Goal: Check status: Check status

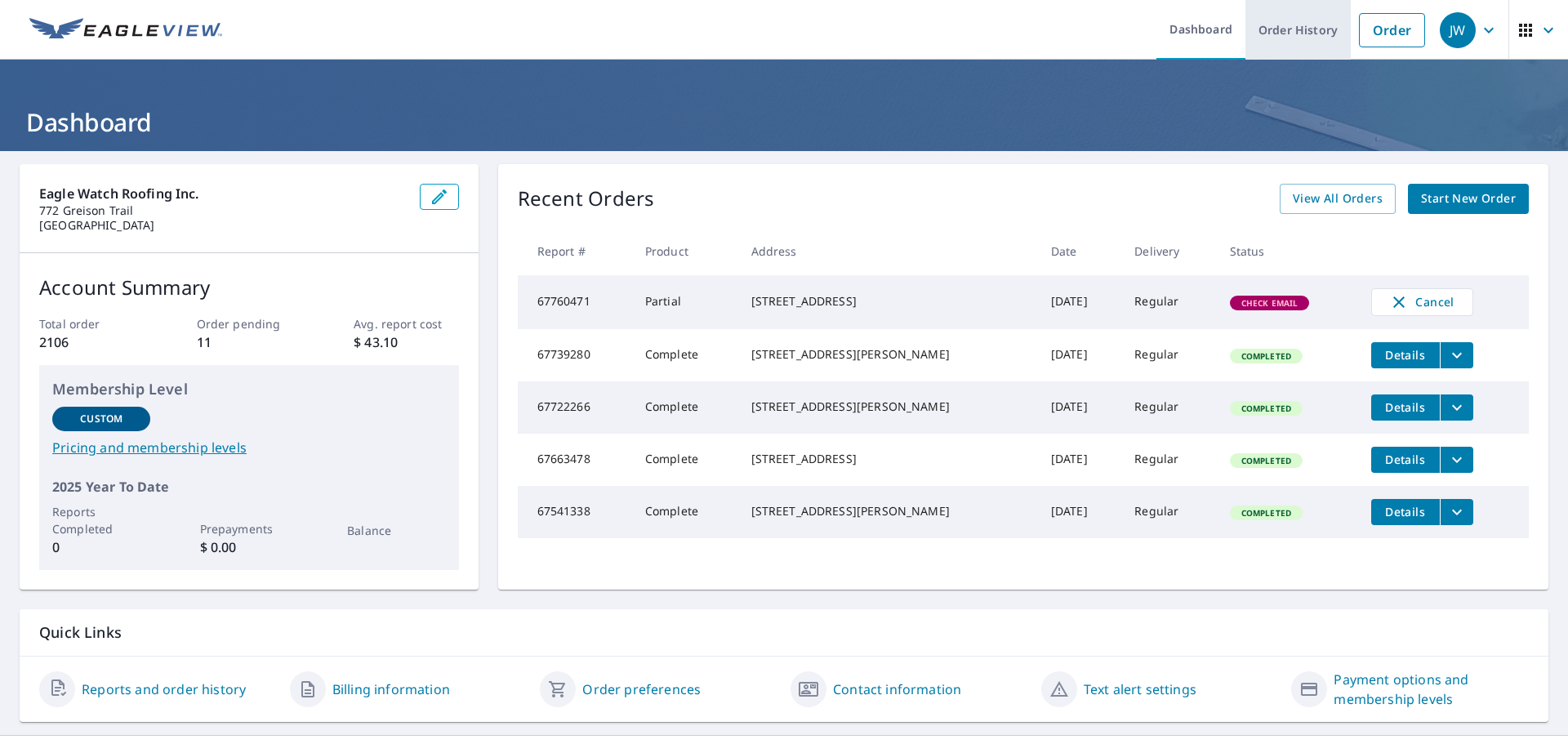
click at [1282, 38] on link "Order History" at bounding box center [1298, 30] width 105 height 60
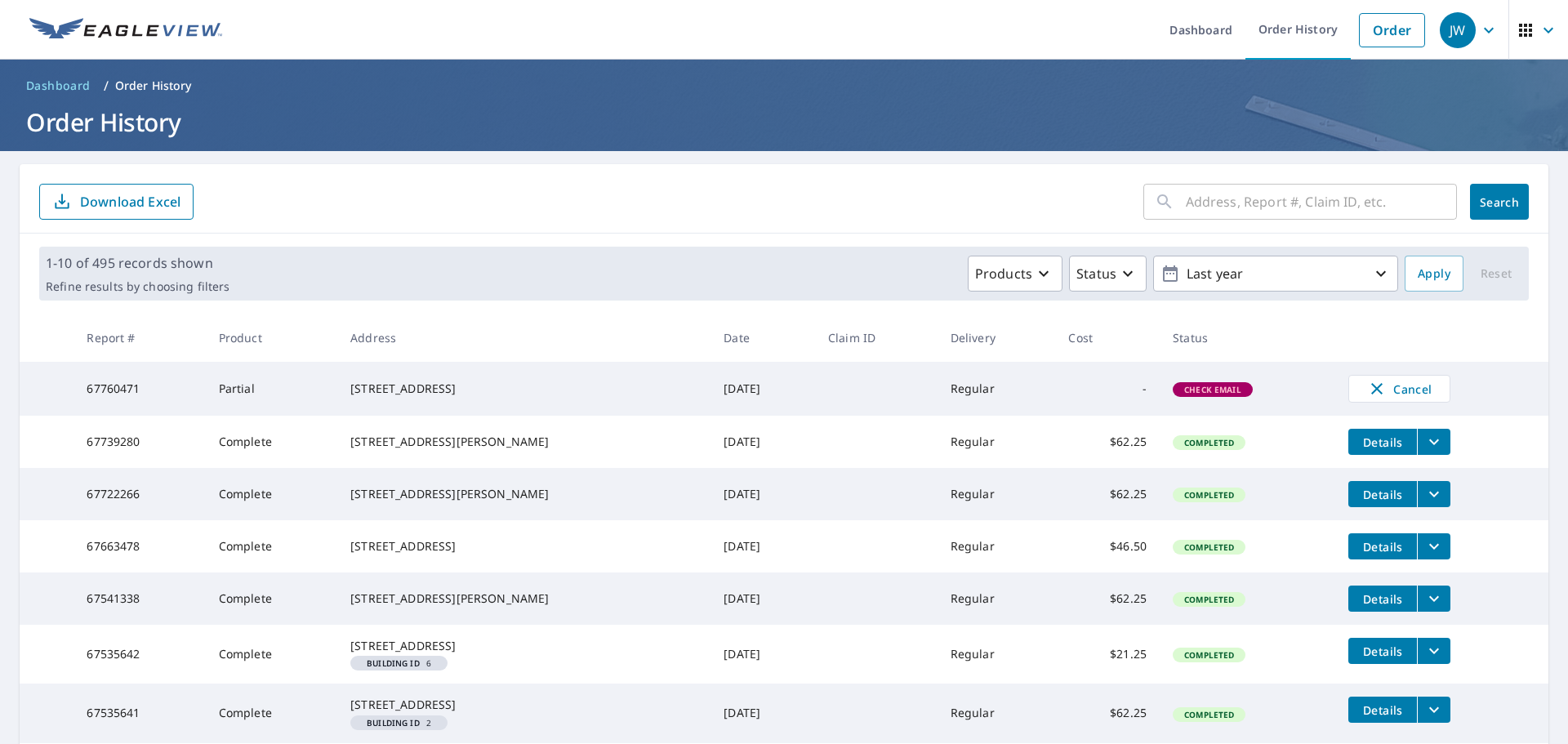
click at [1226, 207] on input "text" at bounding box center [1321, 202] width 271 height 46
paste input "[STREET_ADDRESS][PERSON_NAME][US_STATE]"
type input "[STREET_ADDRESS][PERSON_NAME][US_STATE]"
click button "Search" at bounding box center [1499, 201] width 59 height 36
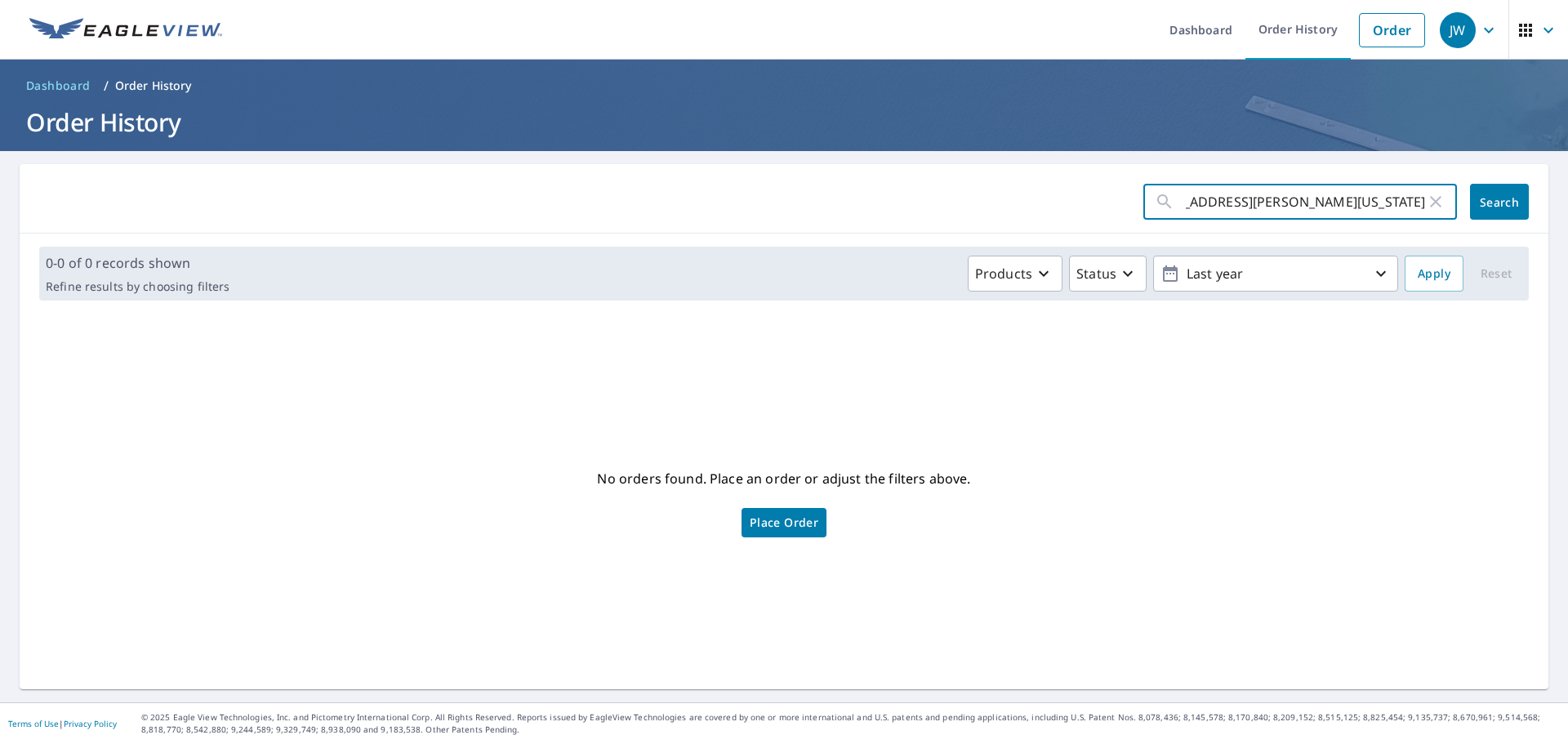
scroll to position [0, 75]
drag, startPoint x: 1326, startPoint y: 204, endPoint x: 1437, endPoint y: 205, distance: 111.0
click at [1437, 205] on div "[STREET_ADDRESS][PERSON_NAME][US_STATE] ​" at bounding box center [1300, 201] width 313 height 36
type input "[STREET_ADDRESS][PERSON_NAME]"
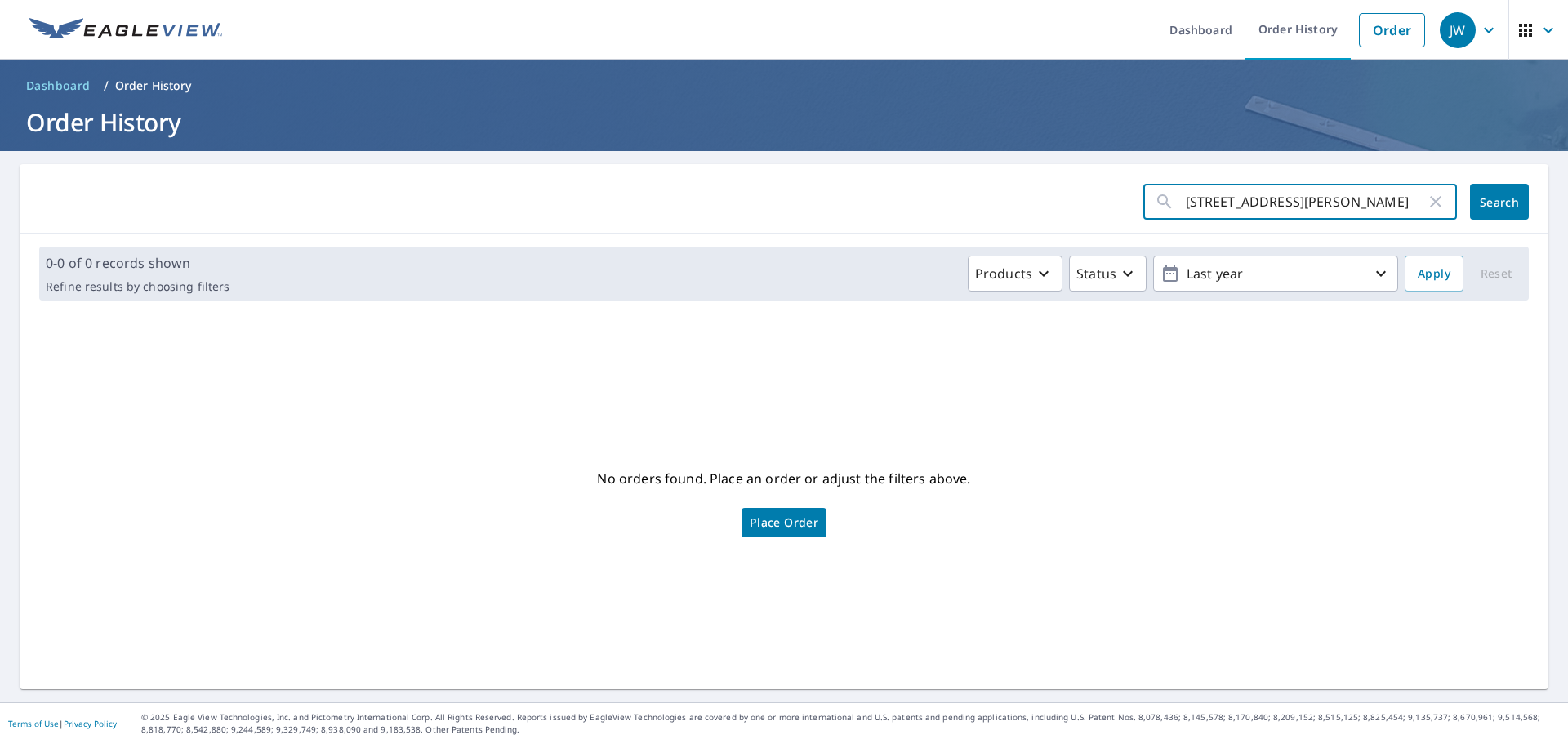
click at [1493, 203] on span "Search" at bounding box center [1499, 202] width 32 height 16
